Goal: Contribute content

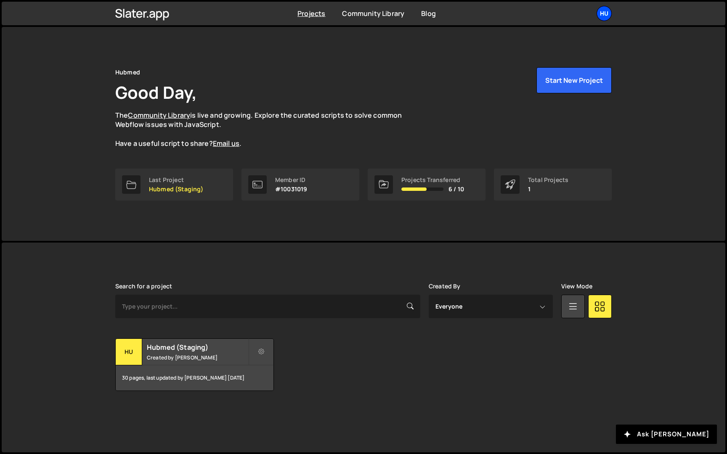
click at [608, 8] on div "Hu" at bounding box center [603, 13] width 15 height 15
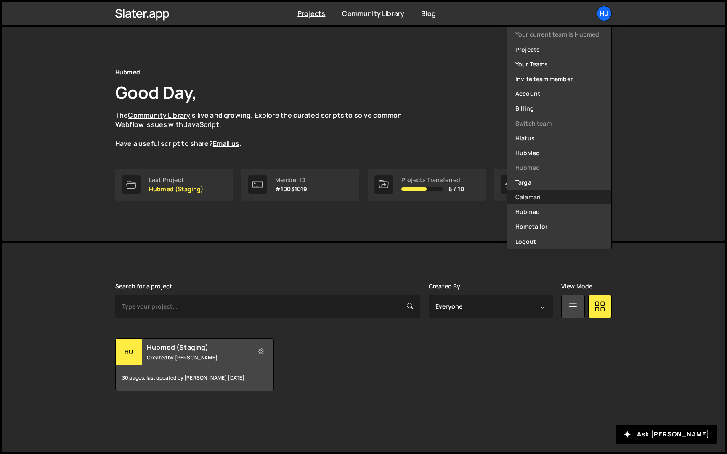
click at [533, 197] on link "Calamari" at bounding box center [559, 197] width 104 height 15
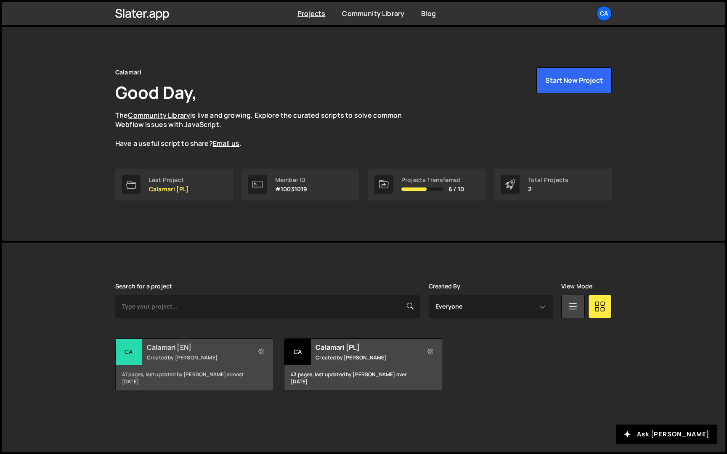
click at [217, 351] on h2 "Calamari [EN]" at bounding box center [197, 347] width 101 height 9
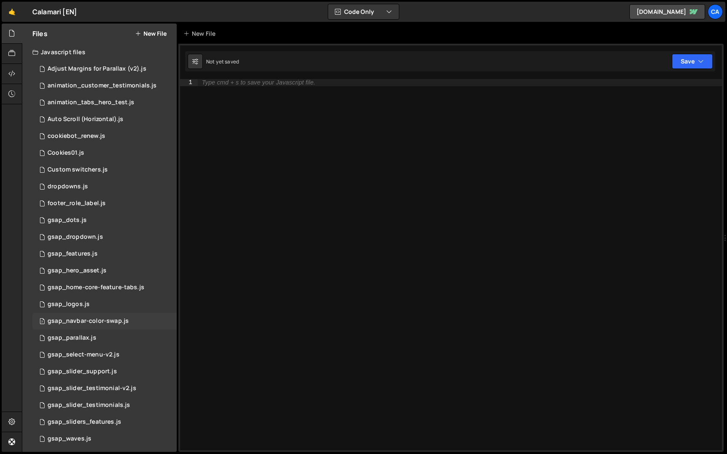
click at [108, 318] on div "gsap_navbar-color-swap.js" at bounding box center [88, 322] width 81 height 8
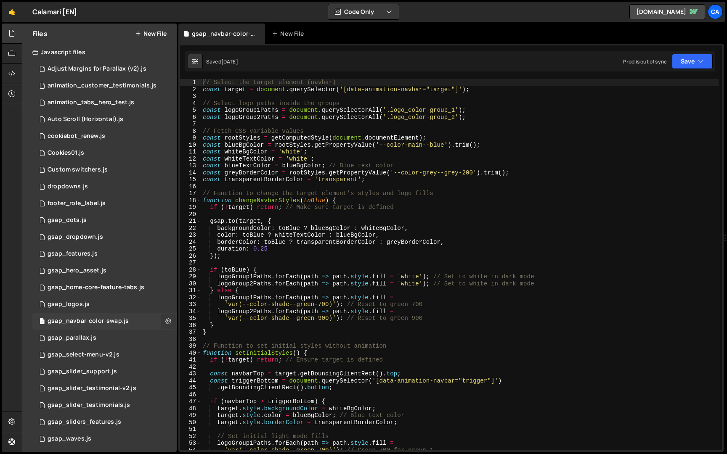
click at [167, 320] on icon at bounding box center [168, 321] width 6 height 8
type input "gsap_navbar-color-swap"
radio input "true"
checkbox input "true"
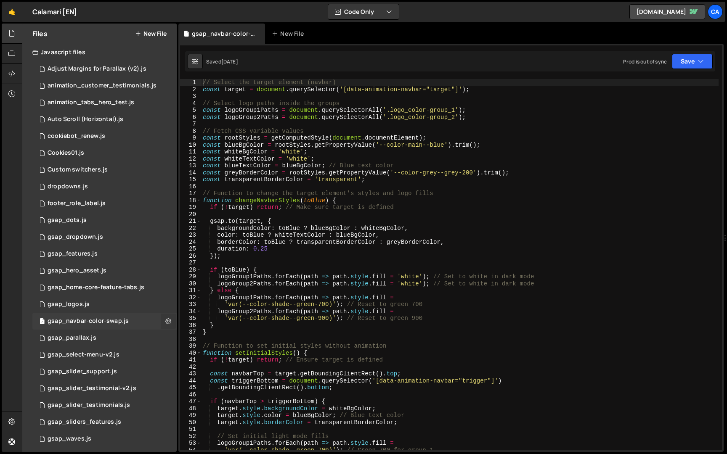
checkbox input "true"
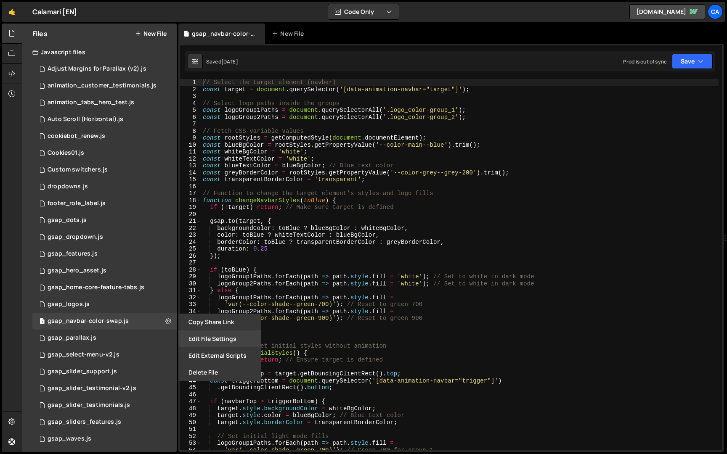
click at [212, 335] on button "Edit File Settings" at bounding box center [219, 339] width 82 height 17
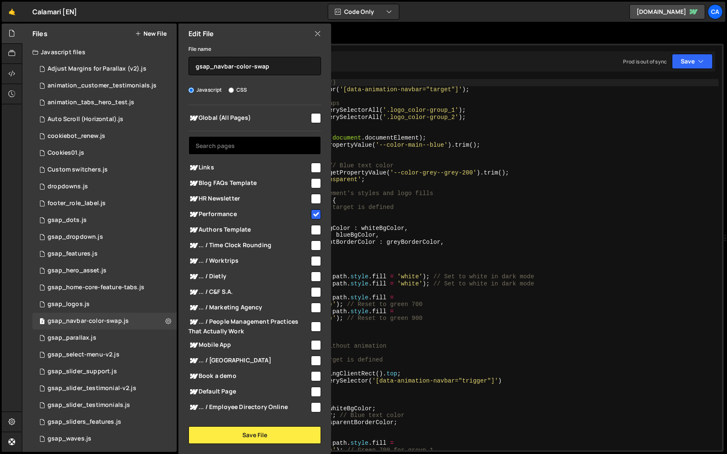
click at [271, 143] on input "text" at bounding box center [254, 145] width 132 height 19
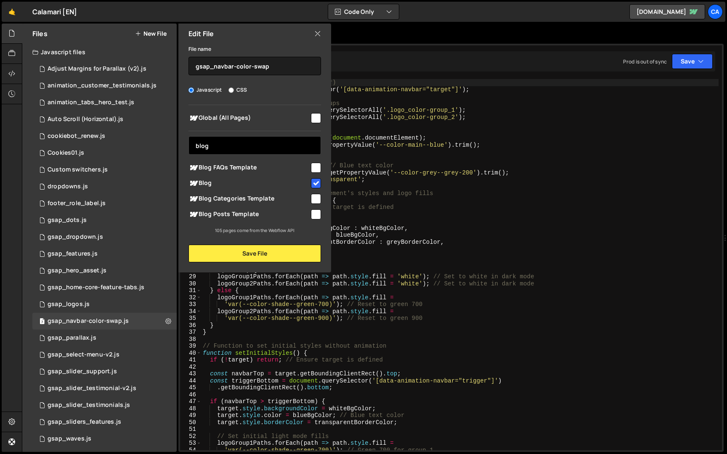
type input "blog"
click at [316, 195] on input "checkbox" at bounding box center [316, 199] width 10 height 10
checkbox input "true"
click at [316, 217] on input "checkbox" at bounding box center [316, 214] width 10 height 10
checkbox input "true"
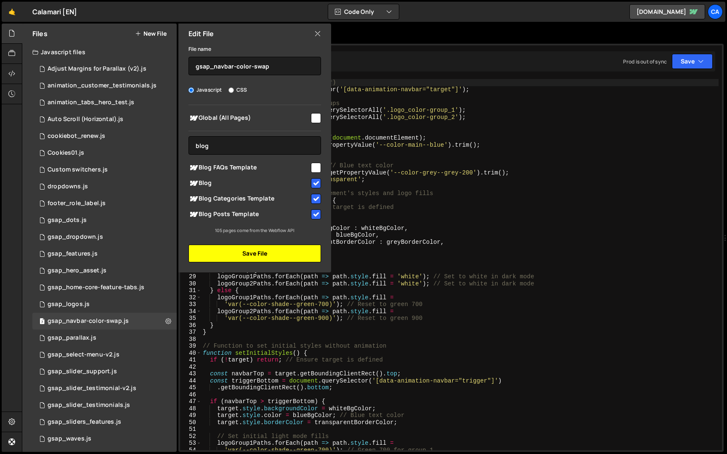
click at [288, 254] on button "Save File" at bounding box center [254, 254] width 132 height 18
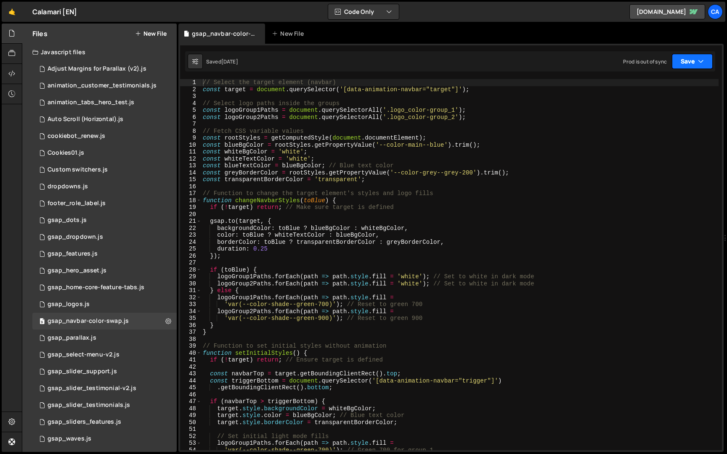
click at [694, 57] on button "Save" at bounding box center [692, 61] width 41 height 15
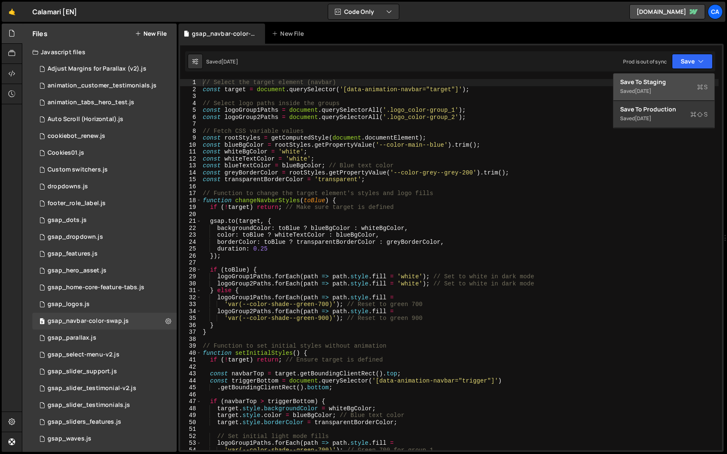
click at [667, 91] on div "Saved [DATE]" at bounding box center [663, 91] width 87 height 10
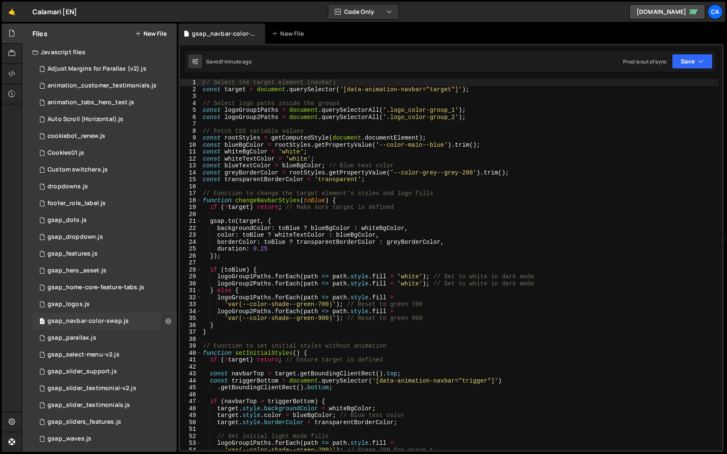
click at [167, 323] on icon at bounding box center [168, 321] width 6 height 8
type input "gsap_navbar-color-swap"
radio input "true"
checkbox input "true"
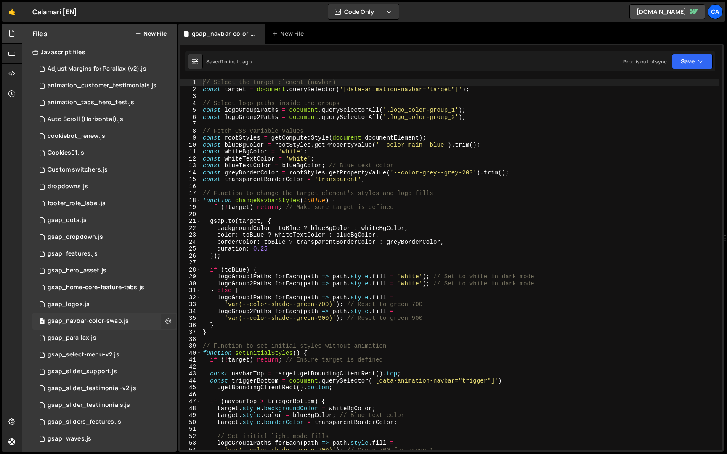
checkbox input "true"
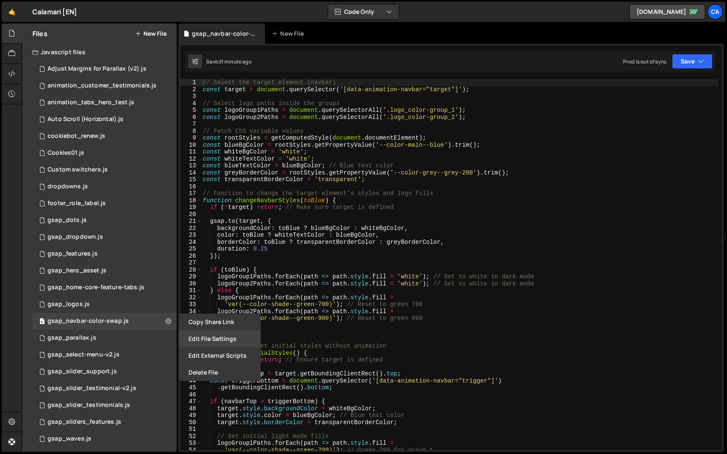
click at [207, 337] on button "Edit File Settings" at bounding box center [219, 339] width 82 height 17
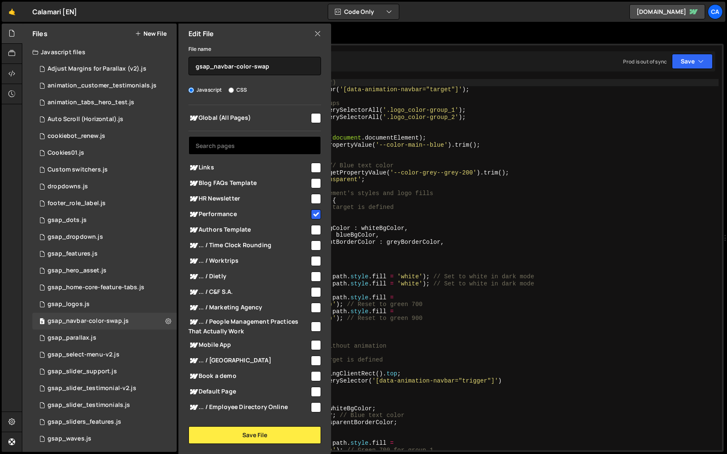
click at [260, 143] on input "text" at bounding box center [254, 145] width 132 height 19
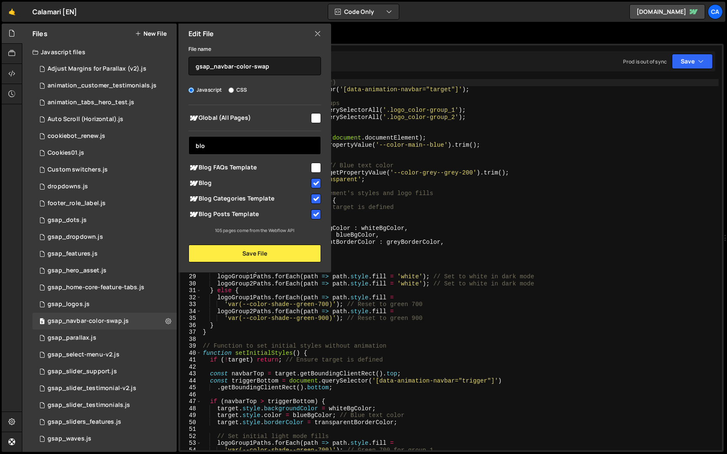
type input "blog"
click at [398, 165] on div "// Select the target element (navbar) const target = document . querySelector (…" at bounding box center [459, 271] width 517 height 385
type textarea "const blueTextColor = blueBgColor; // Blue text color"
